Goal: Task Accomplishment & Management: Use online tool/utility

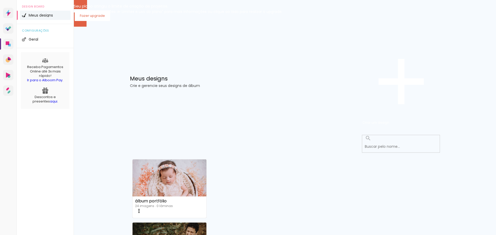
scroll to position [178, 0]
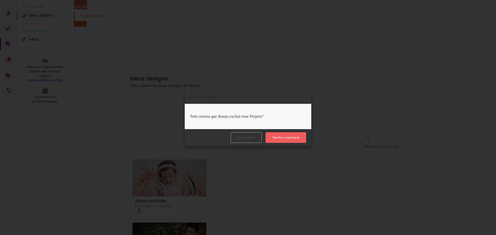
click at [0, 0] on slot "Tenho certeza" at bounding box center [0, 0] width 0 height 0
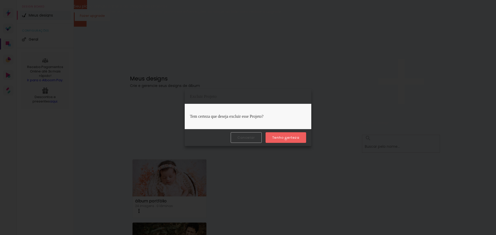
click at [0, 0] on slot "Tenho certeza" at bounding box center [0, 0] width 0 height 0
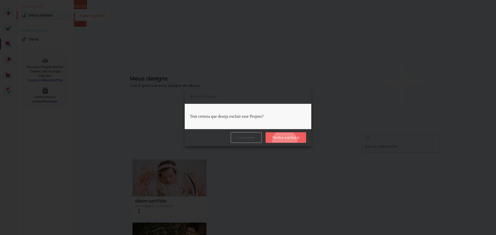
click at [285, 142] on paper-button "Tenho certeza" at bounding box center [286, 137] width 41 height 11
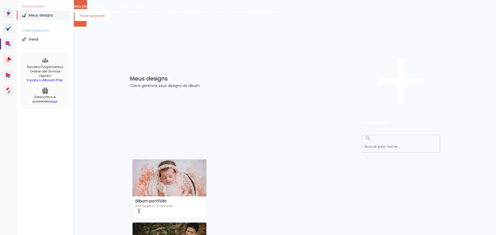
scroll to position [157, 0]
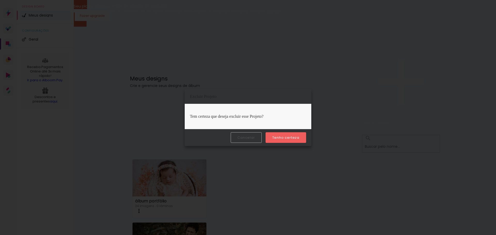
click at [0, 0] on slot "Tenho certeza" at bounding box center [0, 0] width 0 height 0
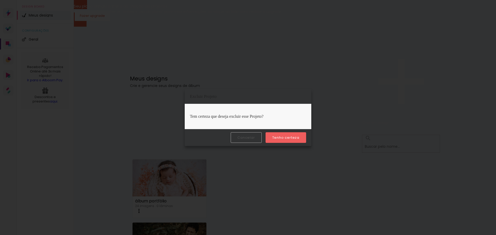
click at [0, 0] on slot "Tenho certeza" at bounding box center [0, 0] width 0 height 0
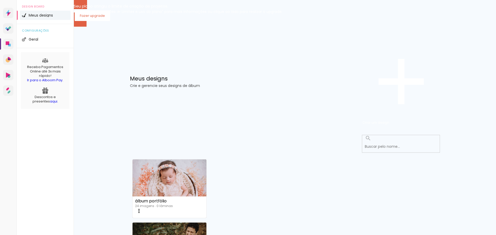
scroll to position [0, 0]
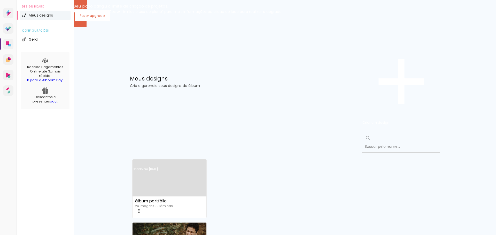
click at [181, 161] on link "Criado em [DATE]" at bounding box center [170, 175] width 74 height 29
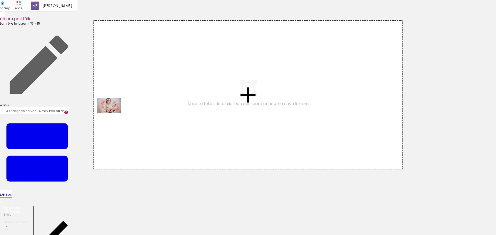
drag, startPoint x: 48, startPoint y: 219, endPoint x: 113, endPoint y: 113, distance: 123.7
click at [113, 113] on quentale-workspace at bounding box center [248, 117] width 496 height 235
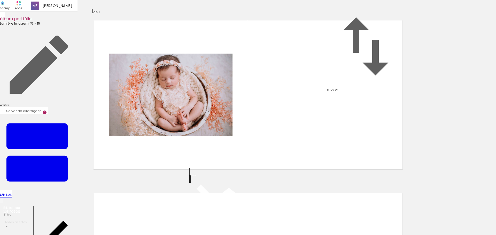
scroll to position [6, 0]
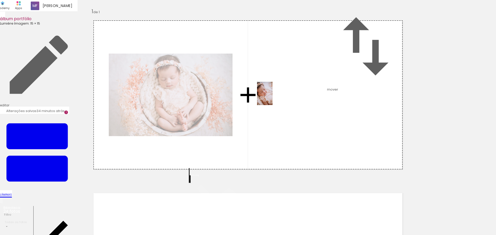
drag, startPoint x: 81, startPoint y: 216, endPoint x: 273, endPoint y: 97, distance: 225.3
click at [273, 97] on quentale-workspace at bounding box center [248, 117] width 496 height 235
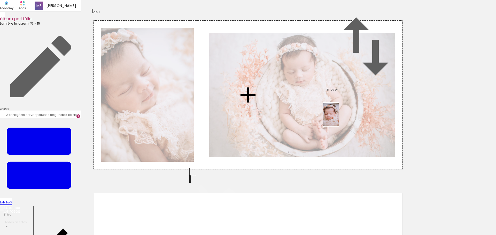
drag, startPoint x: 138, startPoint y: 216, endPoint x: 339, endPoint y: 118, distance: 223.4
click at [339, 118] on quentale-workspace at bounding box center [248, 117] width 496 height 235
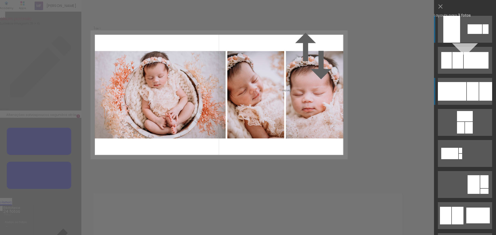
click at [480, 82] on div at bounding box center [485, 91] width 13 height 19
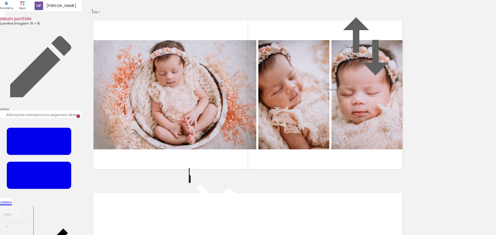
click at [460, 104] on div "Inserir lâmina 1 de 1" at bounding box center [248, 174] width 496 height 345
drag, startPoint x: 193, startPoint y: 218, endPoint x: 169, endPoint y: 224, distance: 25.0
click at [169, 145] on quentale-workspace at bounding box center [248, 117] width 496 height 235
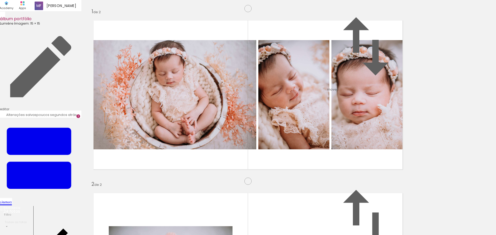
scroll to position [179, 0]
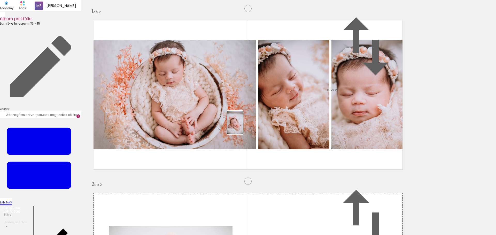
drag, startPoint x: 167, startPoint y: 222, endPoint x: 243, endPoint y: 126, distance: 122.0
click at [243, 126] on quentale-workspace at bounding box center [248, 117] width 496 height 235
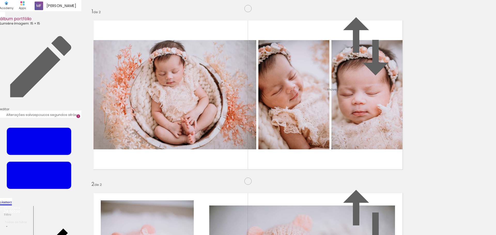
scroll to position [0, 0]
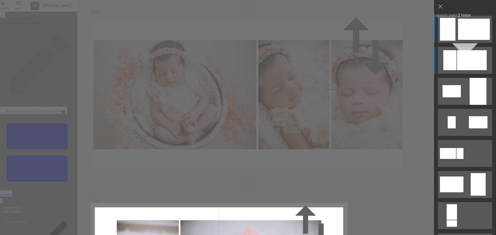
click at [457, 56] on div at bounding box center [472, 60] width 30 height 20
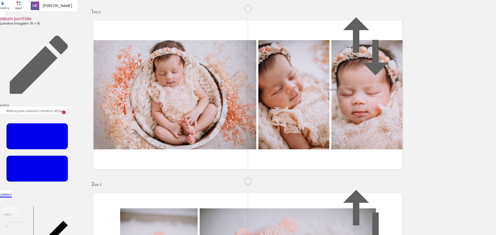
scroll to position [0, 2]
drag, startPoint x: 221, startPoint y: 217, endPoint x: 231, endPoint y: 168, distance: 50.4
click at [231, 168] on quentale-workspace at bounding box center [248, 117] width 496 height 235
drag, startPoint x: 250, startPoint y: 218, endPoint x: 295, endPoint y: 106, distance: 120.7
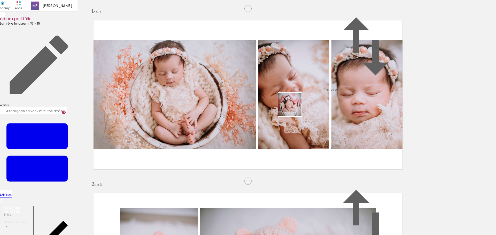
click at [295, 106] on quentale-workspace at bounding box center [248, 117] width 496 height 235
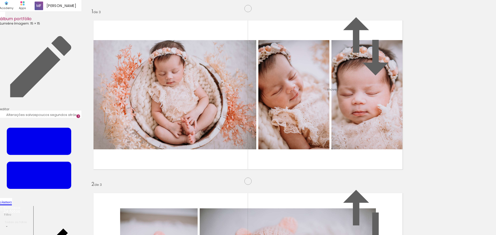
drag, startPoint x: 452, startPoint y: 216, endPoint x: 307, endPoint y: 133, distance: 167.5
click at [307, 133] on quentale-workspace at bounding box center [248, 117] width 496 height 235
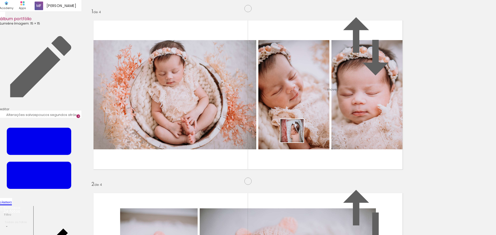
drag, startPoint x: 481, startPoint y: 222, endPoint x: 296, endPoint y: 134, distance: 205.2
click at [296, 134] on quentale-workspace at bounding box center [248, 117] width 496 height 235
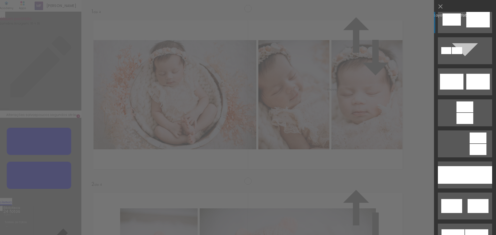
scroll to position [178, 0]
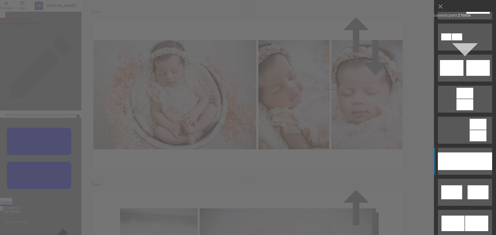
click at [468, 167] on div at bounding box center [478, 161] width 27 height 18
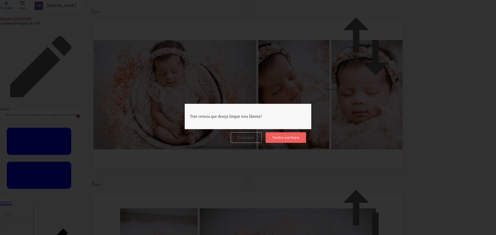
click at [299, 135] on paper-button "Tenho certeza" at bounding box center [286, 137] width 41 height 11
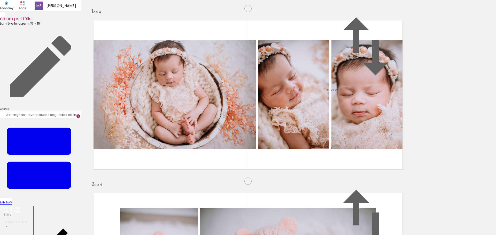
scroll to position [356, 0]
drag, startPoint x: 454, startPoint y: 218, endPoint x: 379, endPoint y: 125, distance: 118.8
click at [379, 125] on quentale-workspace at bounding box center [248, 117] width 496 height 235
drag, startPoint x: 487, startPoint y: 219, endPoint x: 366, endPoint y: 101, distance: 169.5
click at [366, 101] on quentale-workspace at bounding box center [248, 117] width 496 height 235
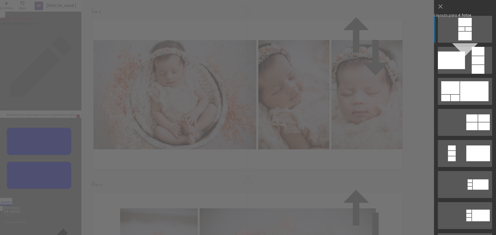
scroll to position [351, 0]
click at [460, 88] on div at bounding box center [474, 91] width 28 height 20
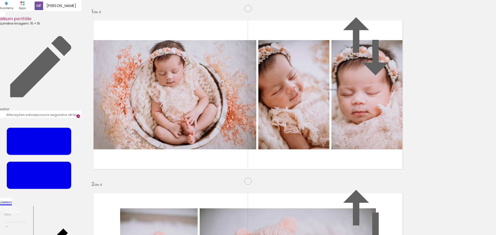
drag, startPoint x: 260, startPoint y: 117, endPoint x: 288, endPoint y: 119, distance: 27.8
click at [0, 0] on slot at bounding box center [0, 0] width 0 height 0
drag, startPoint x: 183, startPoint y: 157, endPoint x: 185, endPoint y: 99, distance: 57.4
click at [0, 0] on slot at bounding box center [0, 0] width 0 height 0
drag, startPoint x: 154, startPoint y: 146, endPoint x: 177, endPoint y: 113, distance: 40.1
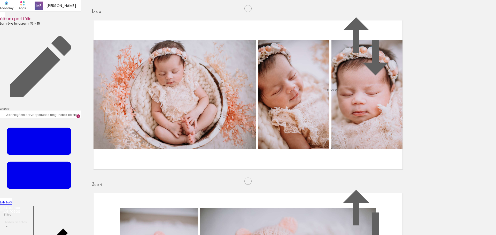
click at [0, 0] on slot at bounding box center [0, 0] width 0 height 0
drag, startPoint x: 183, startPoint y: 153, endPoint x: 148, endPoint y: 149, distance: 35.4
click at [0, 0] on slot at bounding box center [0, 0] width 0 height 0
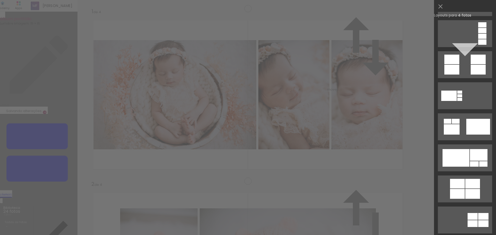
scroll to position [214, 0]
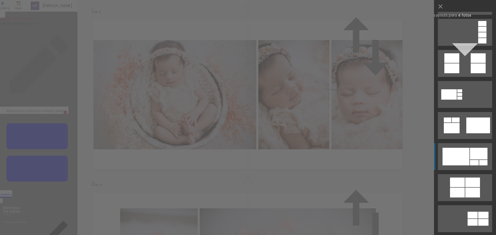
click at [457, 150] on div at bounding box center [455, 156] width 27 height 18
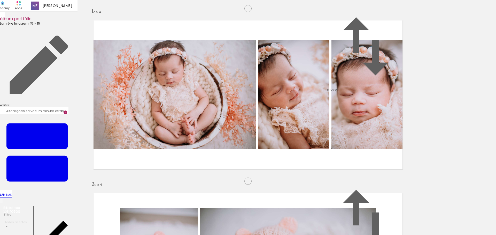
drag, startPoint x: 372, startPoint y: 154, endPoint x: 355, endPoint y: 150, distance: 17.6
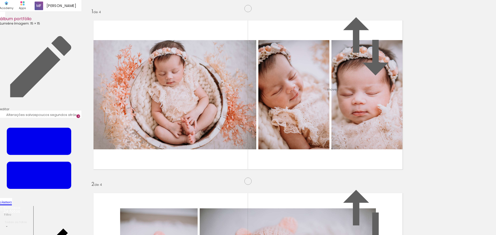
scroll to position [361, 0]
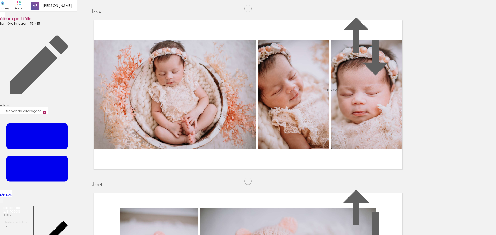
drag, startPoint x: 361, startPoint y: 139, endPoint x: 176, endPoint y: 119, distance: 185.8
click at [0, 0] on slot at bounding box center [0, 0] width 0 height 0
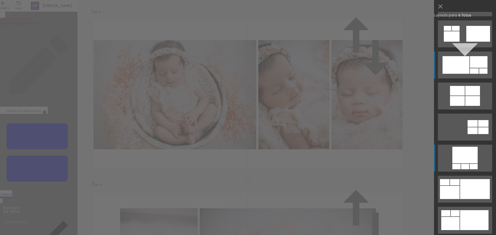
scroll to position [91, 0]
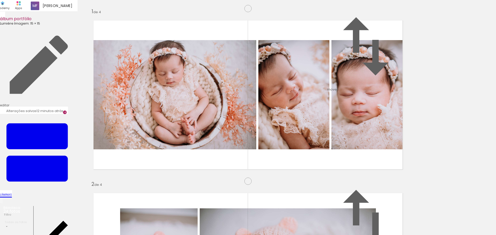
scroll to position [0, 24]
drag, startPoint x: 91, startPoint y: 222, endPoint x: 205, endPoint y: 144, distance: 138.1
click at [205, 144] on quentale-workspace at bounding box center [248, 117] width 496 height 235
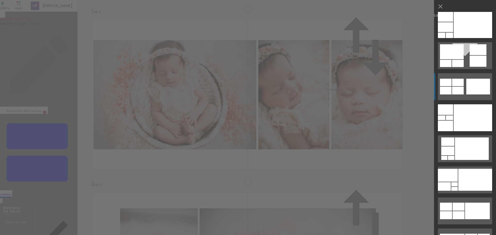
scroll to position [71, 0]
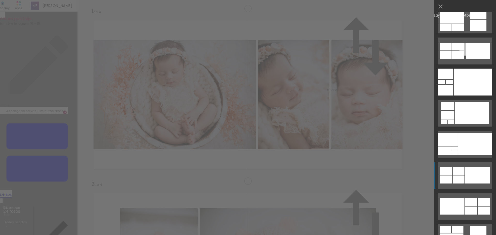
click at [460, 172] on div at bounding box center [459, 171] width 12 height 8
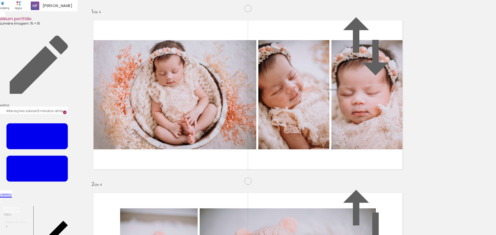
drag, startPoint x: 130, startPoint y: 95, endPoint x: 299, endPoint y: 105, distance: 169.2
click at [0, 0] on slot at bounding box center [0, 0] width 0 height 0
drag, startPoint x: 161, startPoint y: 95, endPoint x: 198, endPoint y: 130, distance: 50.6
click at [0, 0] on slot at bounding box center [0, 0] width 0 height 0
drag, startPoint x: 201, startPoint y: 101, endPoint x: 135, endPoint y: 144, distance: 78.0
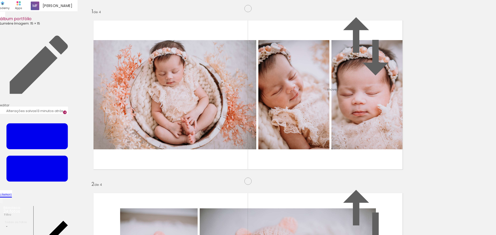
click at [0, 0] on slot at bounding box center [0, 0] width 0 height 0
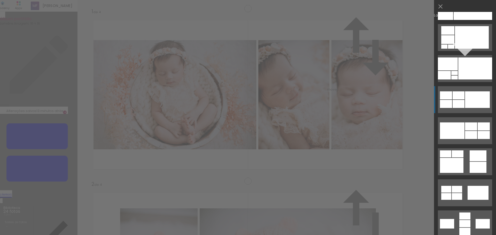
scroll to position [178, 0]
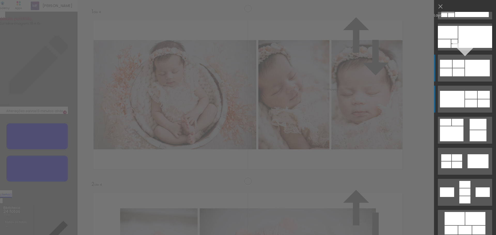
click at [462, 102] on quentale-layouter at bounding box center [465, 99] width 54 height 27
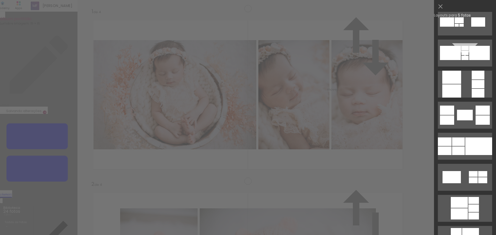
scroll to position [783, 0]
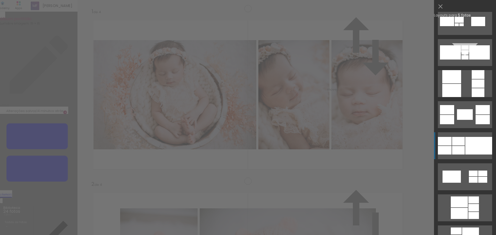
click at [481, 151] on div at bounding box center [478, 146] width 27 height 18
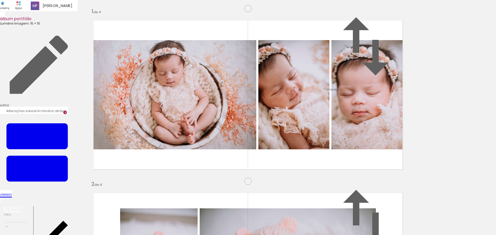
drag, startPoint x: 132, startPoint y: 99, endPoint x: 305, endPoint y: 91, distance: 172.7
click at [0, 0] on slot at bounding box center [0, 0] width 0 height 0
drag, startPoint x: 192, startPoint y: 97, endPoint x: 159, endPoint y: 91, distance: 33.0
click at [0, 0] on slot at bounding box center [0, 0] width 0 height 0
drag, startPoint x: 146, startPoint y: 141, endPoint x: 150, endPoint y: 101, distance: 39.7
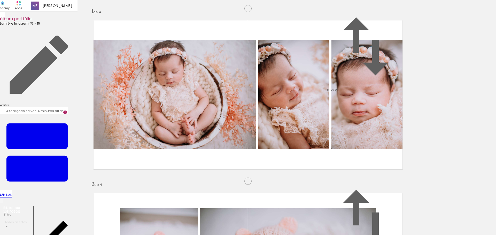
click at [0, 0] on slot at bounding box center [0, 0] width 0 height 0
drag, startPoint x: 210, startPoint y: 134, endPoint x: 216, endPoint y: 99, distance: 35.4
click at [0, 0] on slot at bounding box center [0, 0] width 0 height 0
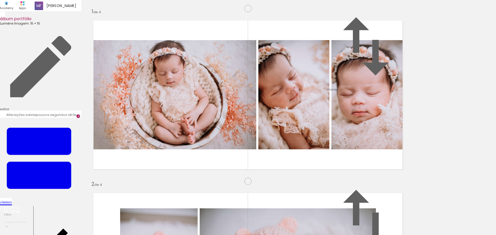
scroll to position [0, 234]
drag, startPoint x: 320, startPoint y: 222, endPoint x: 297, endPoint y: 163, distance: 63.4
click at [297, 163] on quentale-workspace at bounding box center [248, 117] width 496 height 235
drag, startPoint x: 342, startPoint y: 224, endPoint x: 423, endPoint y: 224, distance: 80.6
click at [333, 165] on quentale-workspace at bounding box center [248, 117] width 496 height 235
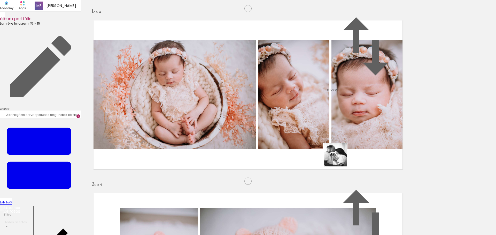
drag, startPoint x: 425, startPoint y: 222, endPoint x: 320, endPoint y: 150, distance: 127.5
click at [320, 150] on quentale-workspace at bounding box center [248, 117] width 496 height 235
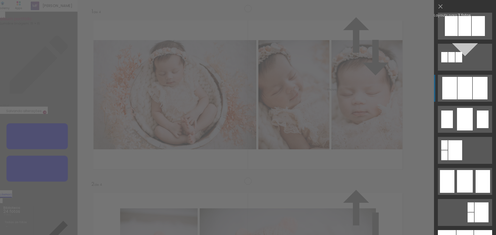
scroll to position [285, 0]
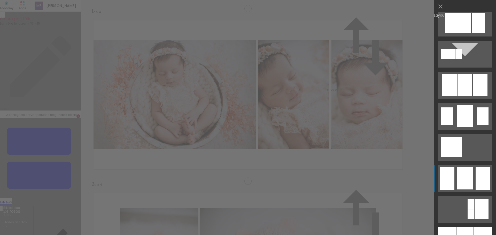
click at [476, 183] on div at bounding box center [483, 178] width 14 height 23
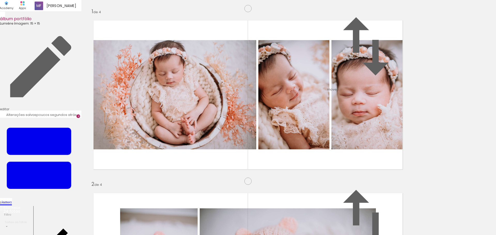
drag, startPoint x: 316, startPoint y: 119, endPoint x: 256, endPoint y: 113, distance: 60.5
click at [0, 0] on slot at bounding box center [0, 0] width 0 height 0
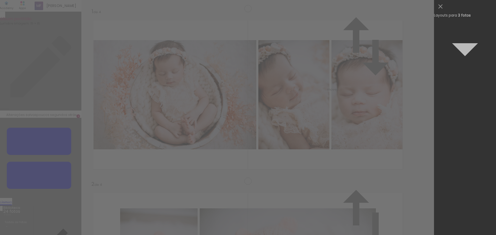
scroll to position [434, 0]
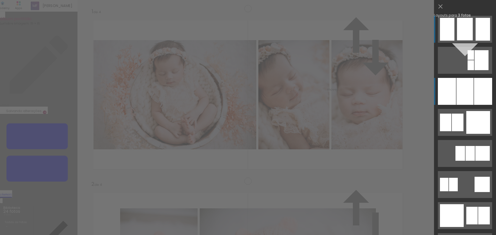
click at [453, 96] on div at bounding box center [447, 91] width 18 height 27
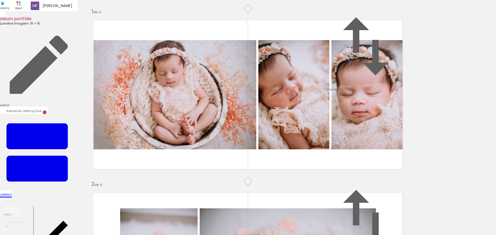
drag, startPoint x: 350, startPoint y: 87, endPoint x: 280, endPoint y: 91, distance: 70.1
click at [0, 0] on slot at bounding box center [0, 0] width 0 height 0
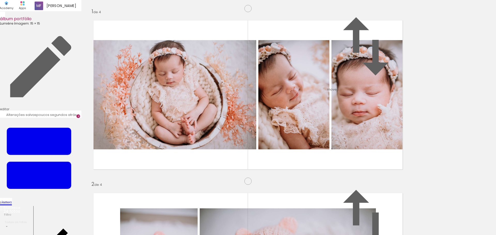
scroll to position [642, 0]
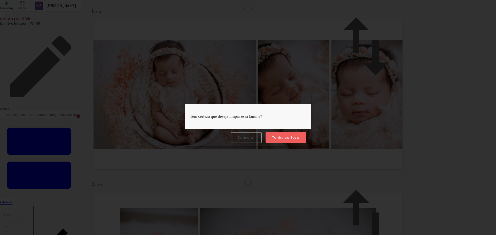
click at [0, 0] on slot "Tenho certeza" at bounding box center [0, 0] width 0 height 0
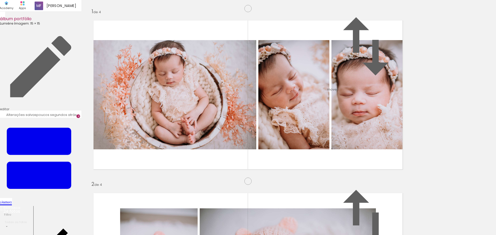
drag, startPoint x: 307, startPoint y: 224, endPoint x: 268, endPoint y: 137, distance: 96.2
click at [268, 137] on quentale-workspace at bounding box center [248, 117] width 496 height 235
drag, startPoint x: 333, startPoint y: 222, endPoint x: 406, endPoint y: 191, distance: 79.6
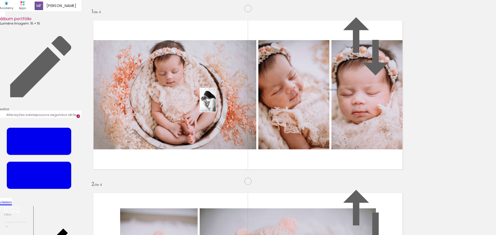
click at [215, 103] on quentale-workspace at bounding box center [248, 117] width 496 height 235
drag, startPoint x: 419, startPoint y: 218, endPoint x: 345, endPoint y: 125, distance: 118.6
click at [345, 125] on quentale-workspace at bounding box center [248, 117] width 496 height 235
drag, startPoint x: 395, startPoint y: 221, endPoint x: 333, endPoint y: 119, distance: 119.9
click at [333, 119] on quentale-workspace at bounding box center [248, 117] width 496 height 235
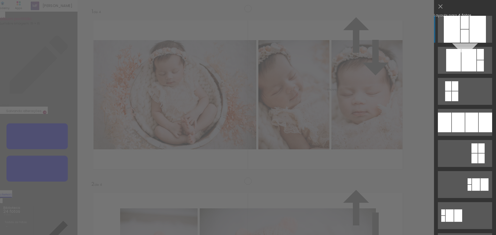
scroll to position [523, 0]
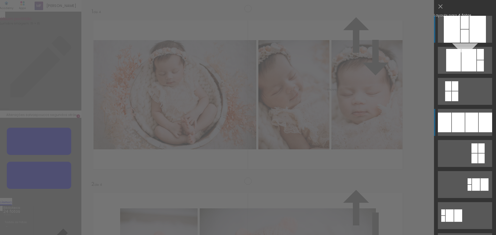
click at [454, 123] on div at bounding box center [458, 122] width 13 height 20
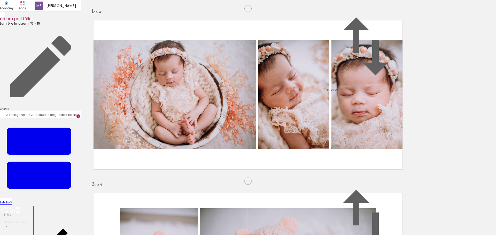
drag, startPoint x: 360, startPoint y: 114, endPoint x: 296, endPoint y: 117, distance: 64.4
click at [0, 0] on slot at bounding box center [0, 0] width 0 height 0
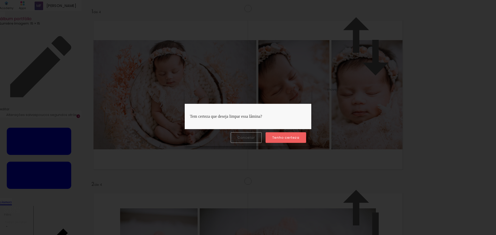
click at [0, 0] on slot "Tenho certeza" at bounding box center [0, 0] width 0 height 0
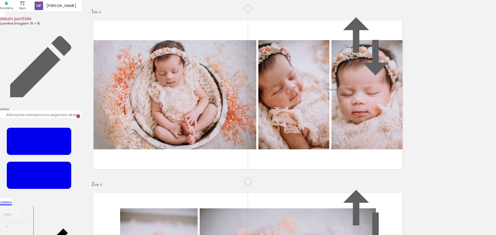
scroll to position [0, 213]
drag, startPoint x: 336, startPoint y: 218, endPoint x: 242, endPoint y: 156, distance: 112.7
click at [242, 156] on quentale-workspace at bounding box center [248, 117] width 496 height 235
drag, startPoint x: 392, startPoint y: 219, endPoint x: 259, endPoint y: 141, distance: 154.3
click at [259, 141] on quentale-workspace at bounding box center [248, 117] width 496 height 235
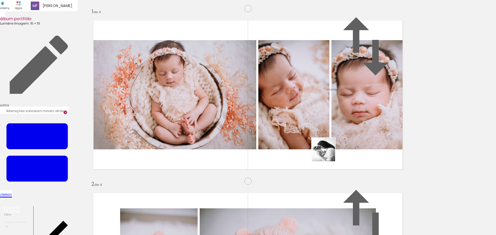
drag, startPoint x: 364, startPoint y: 220, endPoint x: 399, endPoint y: 228, distance: 35.8
click at [317, 143] on quentale-workspace at bounding box center [248, 117] width 496 height 235
drag, startPoint x: 392, startPoint y: 216, endPoint x: 356, endPoint y: 136, distance: 87.9
click at [356, 136] on quentale-workspace at bounding box center [248, 117] width 496 height 235
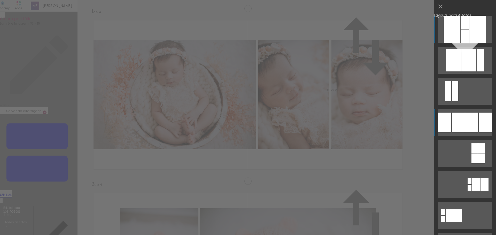
click at [455, 126] on div at bounding box center [458, 122] width 13 height 20
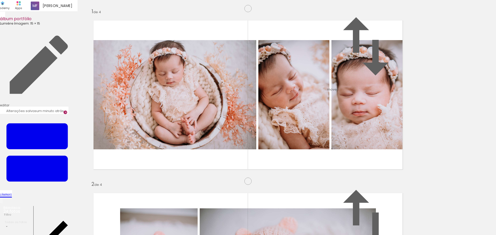
scroll to position [559, 0]
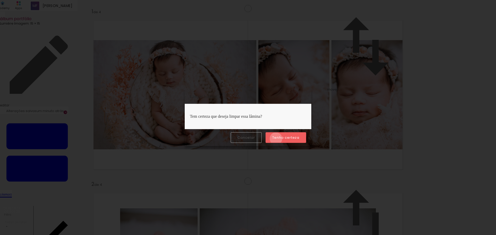
click at [0, 0] on slot "Tenho certeza" at bounding box center [0, 0] width 0 height 0
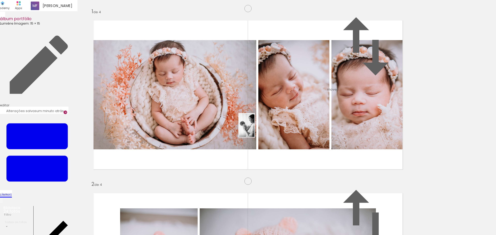
drag, startPoint x: 331, startPoint y: 219, endPoint x: 451, endPoint y: 205, distance: 120.7
click at [253, 129] on quentale-workspace at bounding box center [248, 117] width 496 height 235
drag, startPoint x: 450, startPoint y: 215, endPoint x: 297, endPoint y: 121, distance: 179.5
click at [297, 121] on quentale-workspace at bounding box center [248, 117] width 496 height 235
drag, startPoint x: 391, startPoint y: 216, endPoint x: 343, endPoint y: 109, distance: 117.0
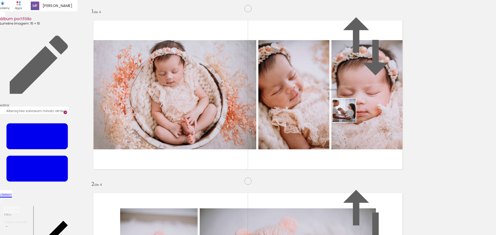
click at [343, 109] on quentale-workspace at bounding box center [248, 117] width 496 height 235
drag, startPoint x: 415, startPoint y: 217, endPoint x: 350, endPoint y: 125, distance: 112.9
click at [350, 125] on quentale-workspace at bounding box center [248, 117] width 496 height 235
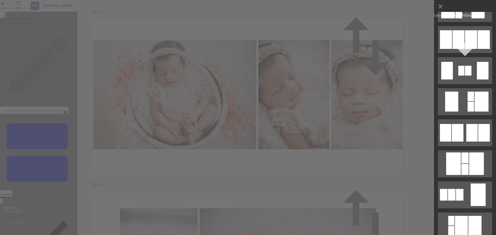
scroll to position [294, 0]
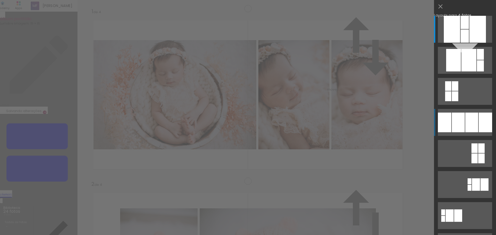
click at [458, 118] on div at bounding box center [458, 122] width 13 height 20
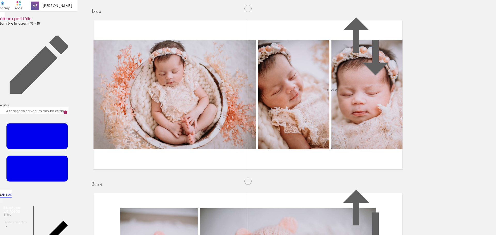
drag, startPoint x: 222, startPoint y: 108, endPoint x: 284, endPoint y: 110, distance: 62.0
click at [0, 0] on slot at bounding box center [0, 0] width 0 height 0
drag, startPoint x: 138, startPoint y: 218, endPoint x: 167, endPoint y: 172, distance: 54.3
click at [167, 172] on quentale-workspace at bounding box center [248, 117] width 496 height 235
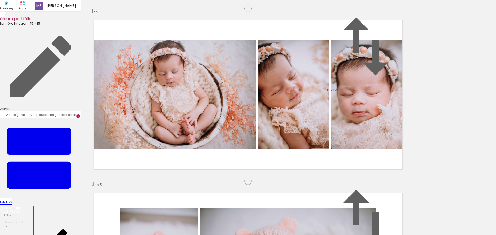
scroll to position [713, 0]
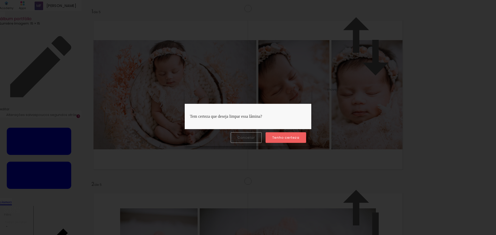
click at [0, 0] on slot "Tenho certeza" at bounding box center [0, 0] width 0 height 0
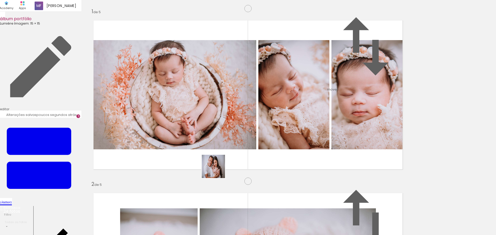
drag, startPoint x: 225, startPoint y: 220, endPoint x: 211, endPoint y: 147, distance: 74.2
click at [211, 147] on quentale-workspace at bounding box center [248, 117] width 496 height 235
drag, startPoint x: 280, startPoint y: 215, endPoint x: 269, endPoint y: 117, distance: 98.5
click at [269, 117] on quentale-workspace at bounding box center [248, 117] width 496 height 235
drag, startPoint x: 311, startPoint y: 217, endPoint x: 312, endPoint y: 115, distance: 101.3
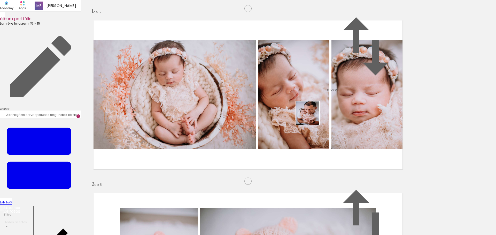
click at [312, 115] on quentale-workspace at bounding box center [248, 117] width 496 height 235
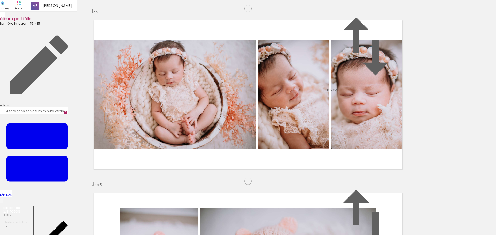
scroll to position [749, 0]
drag, startPoint x: 278, startPoint y: 217, endPoint x: 193, endPoint y: 176, distance: 94.6
click at [193, 176] on quentale-workspace at bounding box center [248, 117] width 496 height 235
drag, startPoint x: 336, startPoint y: 216, endPoint x: 220, endPoint y: 101, distance: 163.1
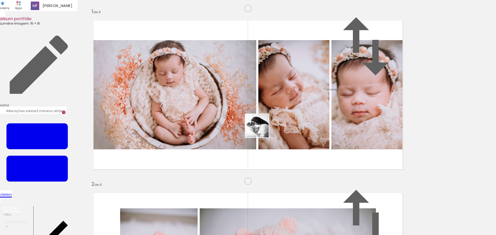
click at [220, 101] on quentale-workspace at bounding box center [248, 117] width 496 height 235
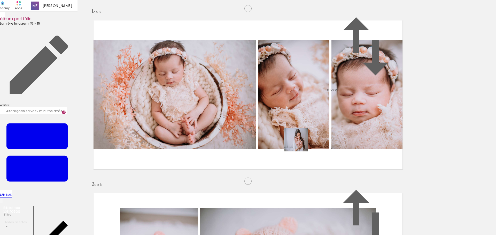
drag, startPoint x: 210, startPoint y: 218, endPoint x: 301, endPoint y: 141, distance: 119.4
click at [301, 141] on quentale-workspace at bounding box center [248, 117] width 496 height 235
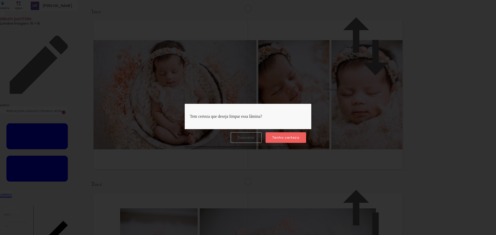
click at [282, 133] on paper-button "Tenho certeza" at bounding box center [286, 137] width 41 height 11
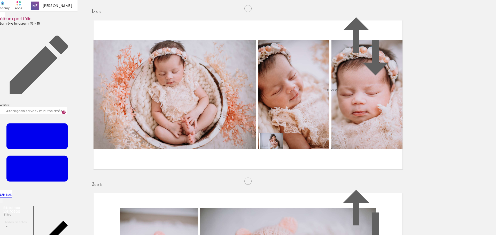
drag, startPoint x: 216, startPoint y: 219, endPoint x: 275, endPoint y: 149, distance: 92.1
click at [275, 149] on quentale-workspace at bounding box center [248, 117] width 496 height 235
drag, startPoint x: 471, startPoint y: 214, endPoint x: 253, endPoint y: 103, distance: 245.0
click at [253, 103] on quentale-workspace at bounding box center [248, 117] width 496 height 235
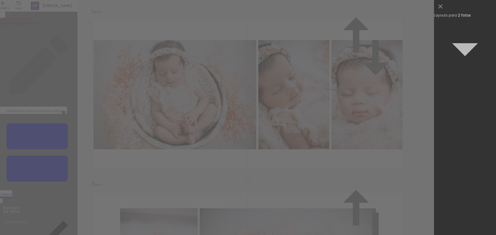
scroll to position [0, 0]
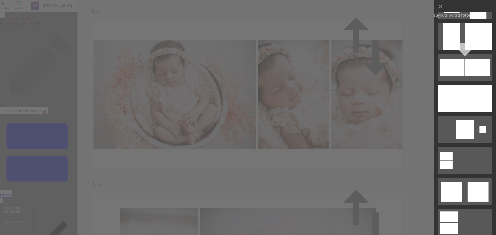
scroll to position [677, 0]
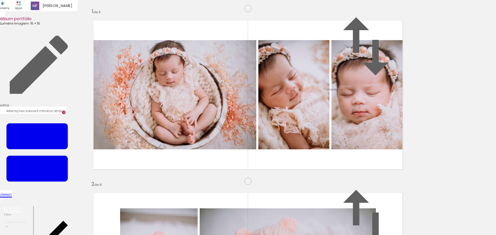
scroll to position [907, 0]
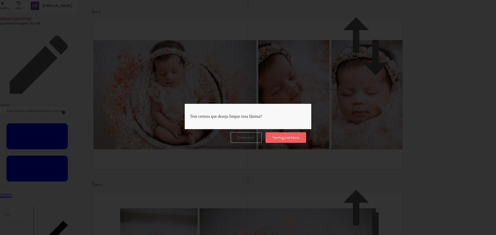
click at [0, 0] on slot "Tenho certeza" at bounding box center [0, 0] width 0 height 0
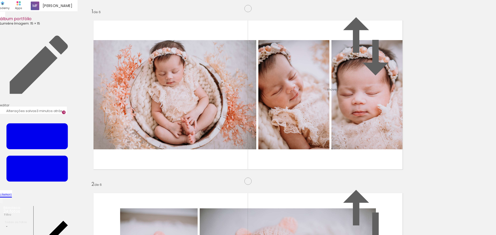
scroll to position [408, 0]
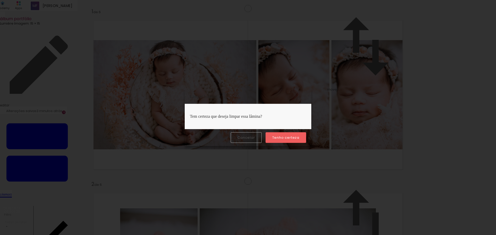
click at [276, 142] on paper-button "Tenho certeza" at bounding box center [286, 137] width 41 height 11
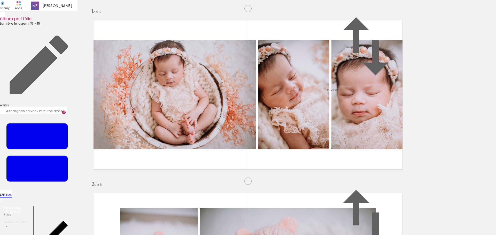
scroll to position [570, 0]
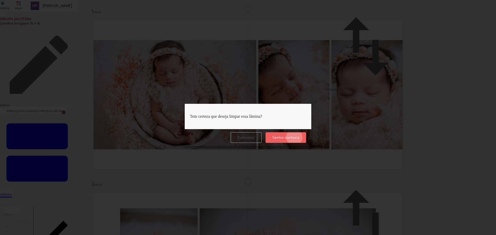
click at [0, 0] on slot "Tenho certeza" at bounding box center [0, 0] width 0 height 0
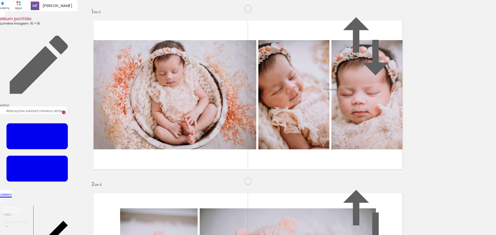
scroll to position [356, 0]
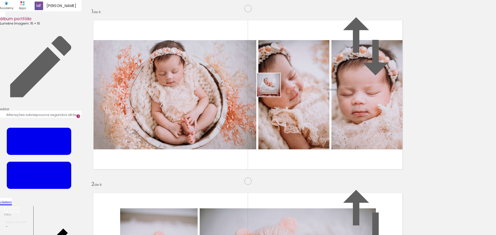
drag, startPoint x: 454, startPoint y: 221, endPoint x: 273, endPoint y: 89, distance: 224.5
click at [273, 89] on quentale-workspace at bounding box center [248, 117] width 496 height 235
drag, startPoint x: 486, startPoint y: 219, endPoint x: 317, endPoint y: 95, distance: 209.1
click at [317, 95] on quentale-workspace at bounding box center [248, 117] width 496 height 235
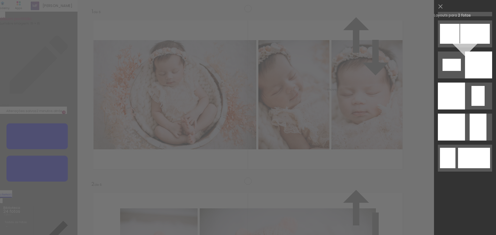
scroll to position [0, 0]
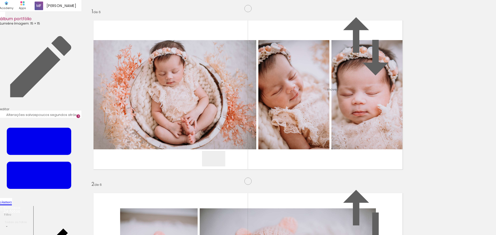
drag, startPoint x: 229, startPoint y: 221, endPoint x: 198, endPoint y: 106, distance: 118.5
click at [198, 106] on quentale-workspace at bounding box center [248, 117] width 496 height 235
drag, startPoint x: 257, startPoint y: 220, endPoint x: 264, endPoint y: 95, distance: 124.9
click at [264, 95] on quentale-workspace at bounding box center [248, 117] width 496 height 235
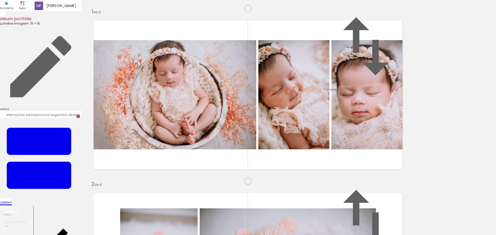
scroll to position [606, 0]
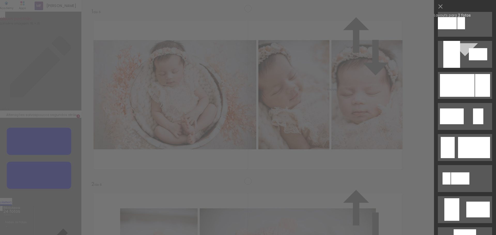
scroll to position [1069, 0]
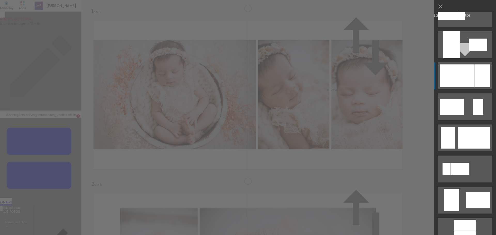
click at [454, 74] on div at bounding box center [457, 75] width 35 height 23
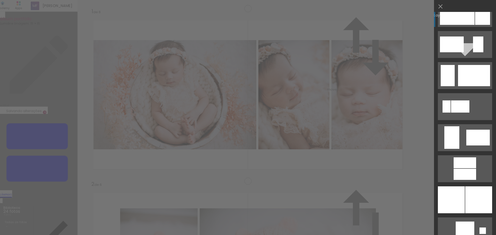
scroll to position [1045, 0]
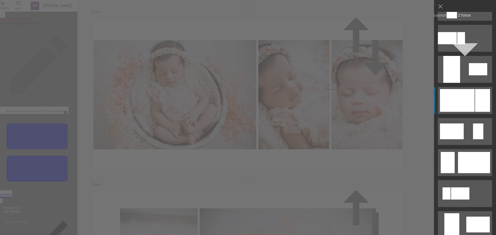
click at [475, 96] on div at bounding box center [482, 100] width 15 height 23
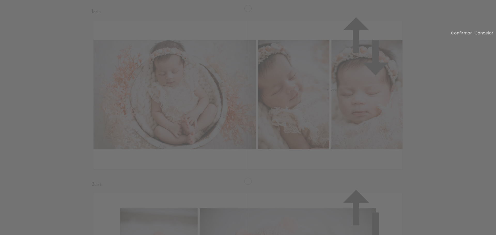
drag, startPoint x: 356, startPoint y: 102, endPoint x: 360, endPoint y: 104, distance: 3.4
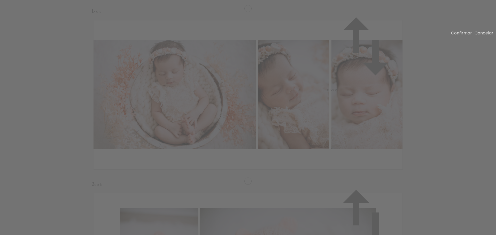
click at [0, 0] on slot "Confirmar" at bounding box center [0, 0] width 0 height 0
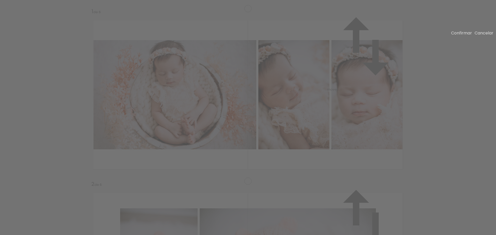
drag, startPoint x: 353, startPoint y: 91, endPoint x: 360, endPoint y: 91, distance: 7.7
click at [451, 32] on paper-button "Confirmar" at bounding box center [461, 33] width 21 height 6
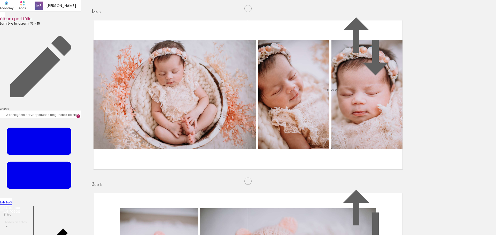
scroll to position [861, 0]
drag, startPoint x: 316, startPoint y: 215, endPoint x: 343, endPoint y: 220, distance: 27.1
click at [302, 143] on quentale-workspace at bounding box center [248, 117] width 496 height 235
drag, startPoint x: 343, startPoint y: 220, endPoint x: 298, endPoint y: 133, distance: 97.7
click at [298, 133] on quentale-workspace at bounding box center [248, 117] width 496 height 235
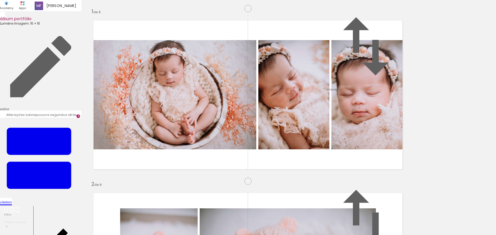
scroll to position [897, 0]
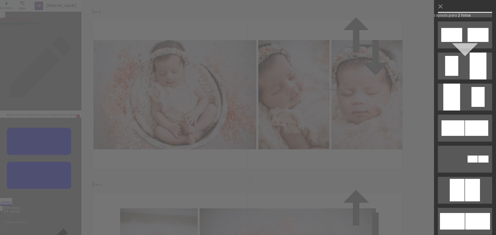
scroll to position [1460, 0]
